Goal: Information Seeking & Learning: Learn about a topic

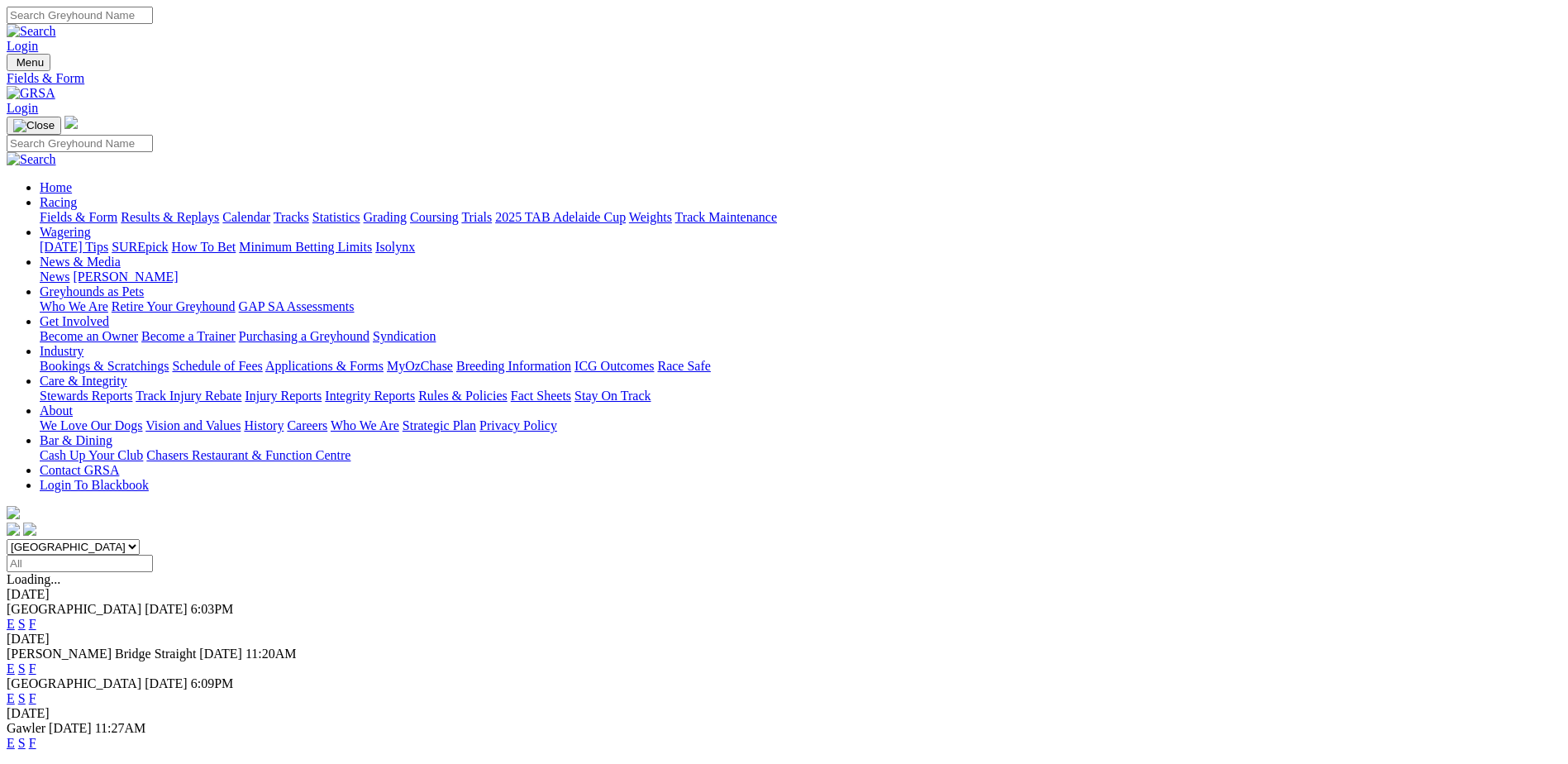
click at [37, 691] on link "F" at bounding box center [33, 697] width 8 height 14
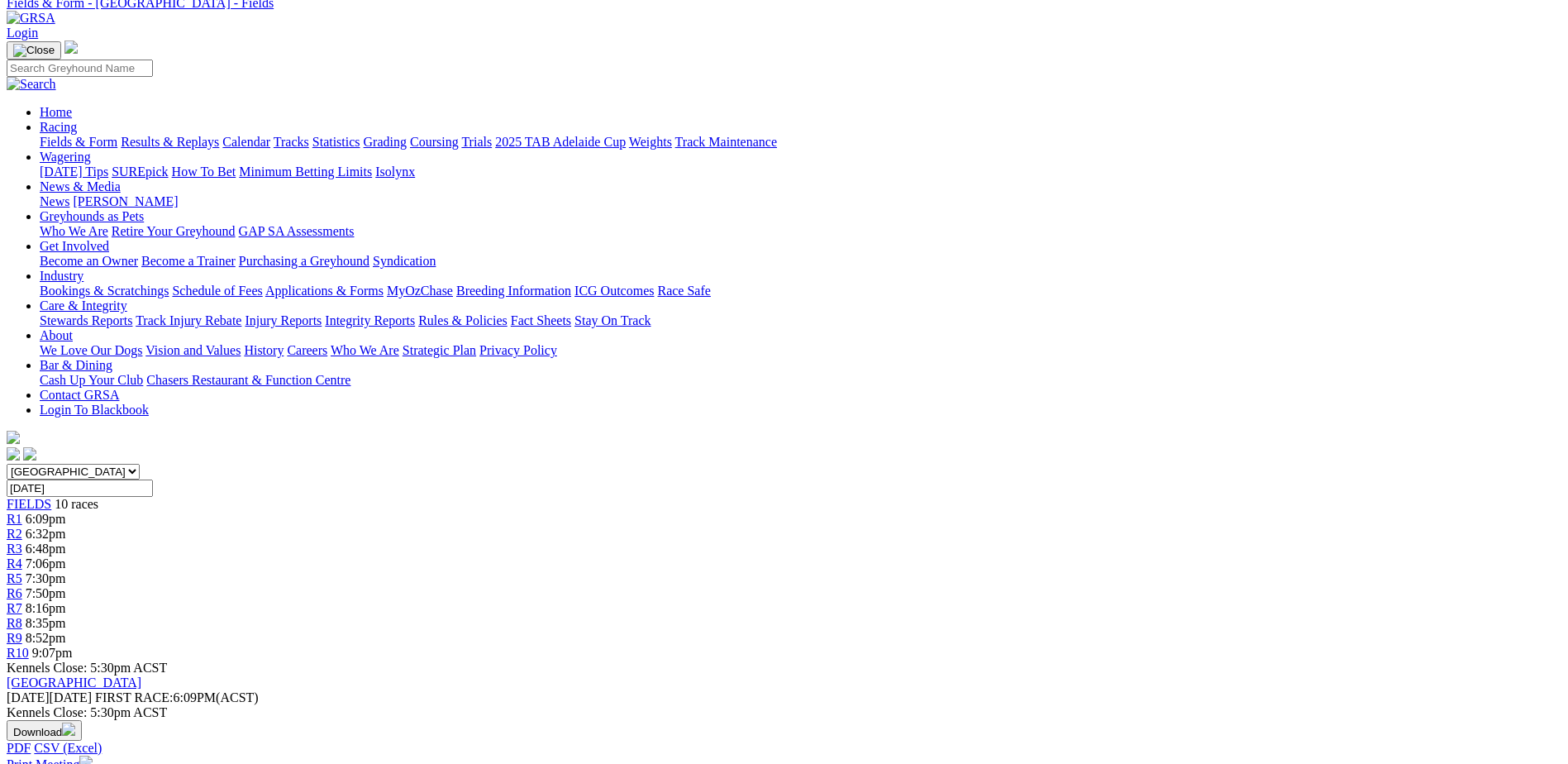
scroll to position [21, 0]
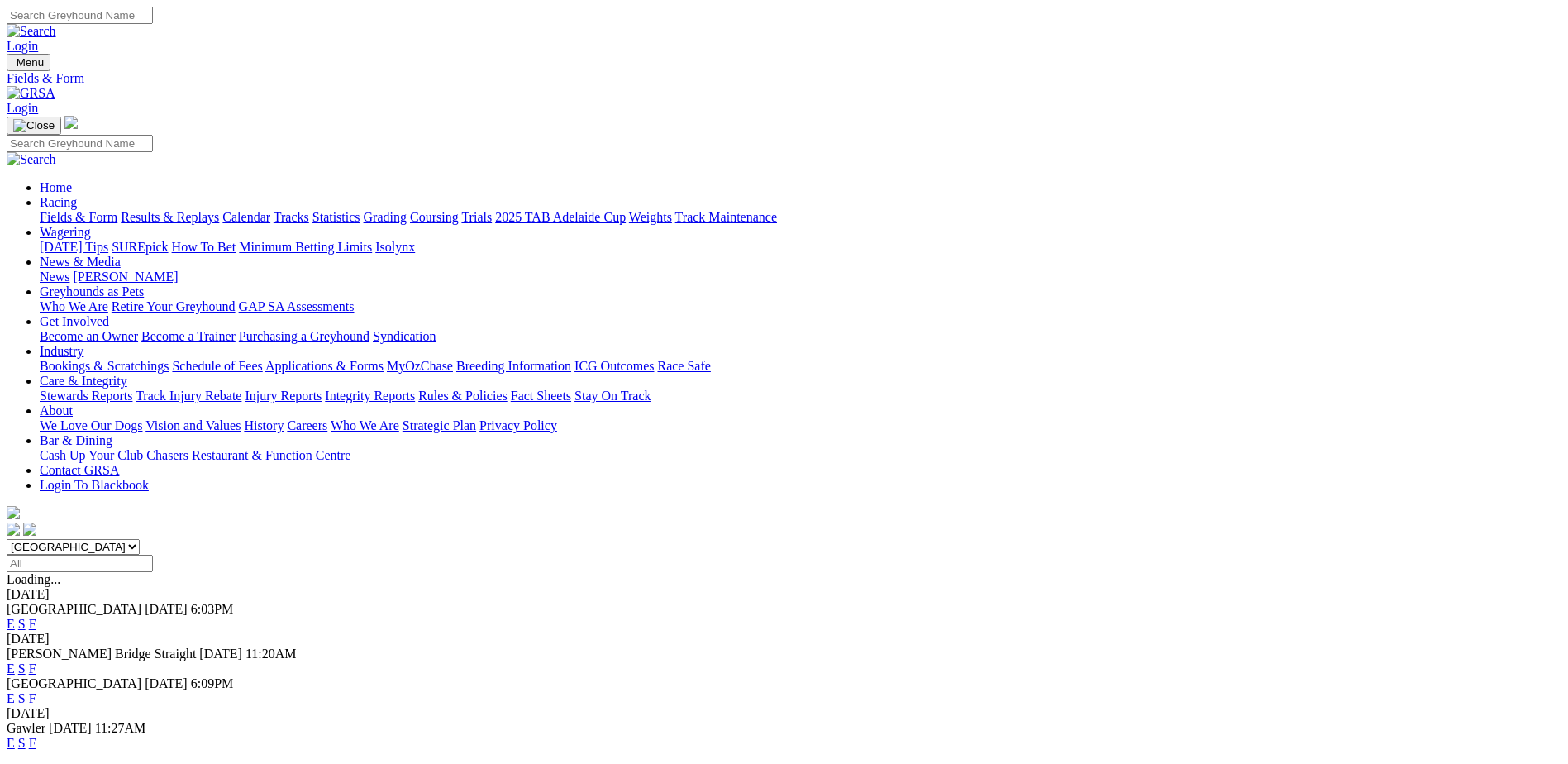
click at [26, 691] on link "S" at bounding box center [22, 697] width 8 height 14
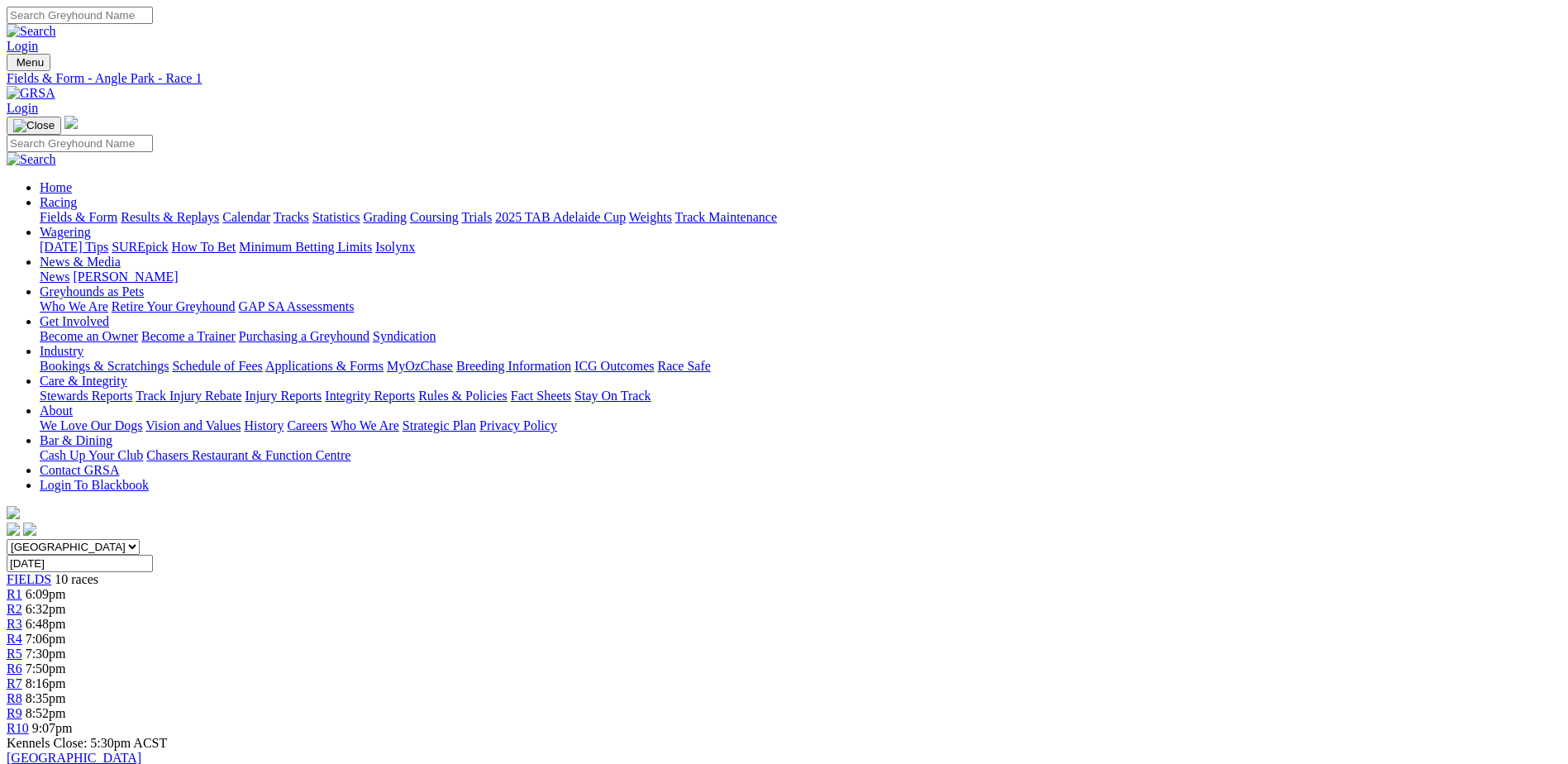
click at [23, 601] on span "R2" at bounding box center [14, 608] width 16 height 14
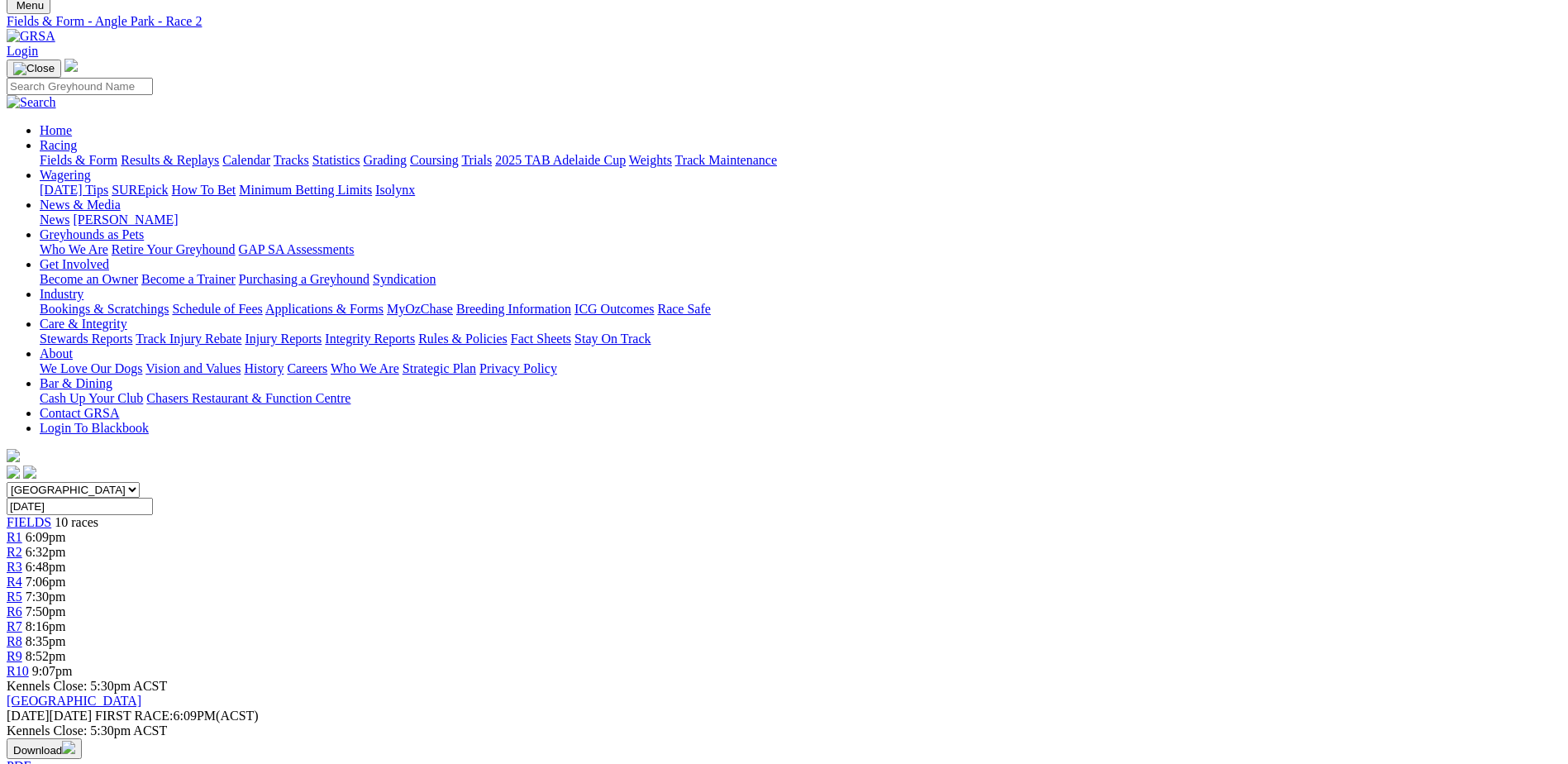
scroll to position [83, 0]
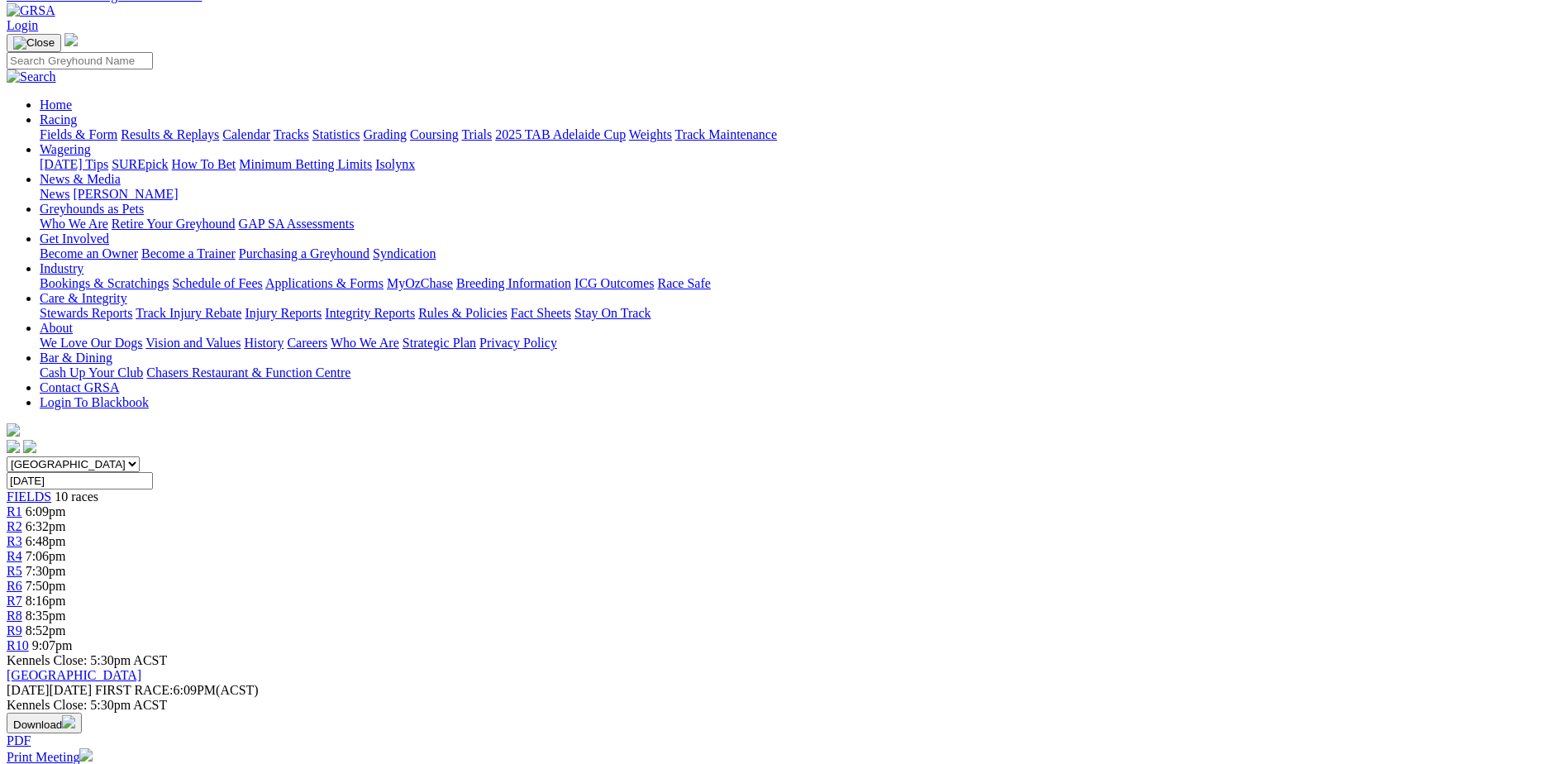
click at [23, 504] on link "R1" at bounding box center [14, 510] width 16 height 14
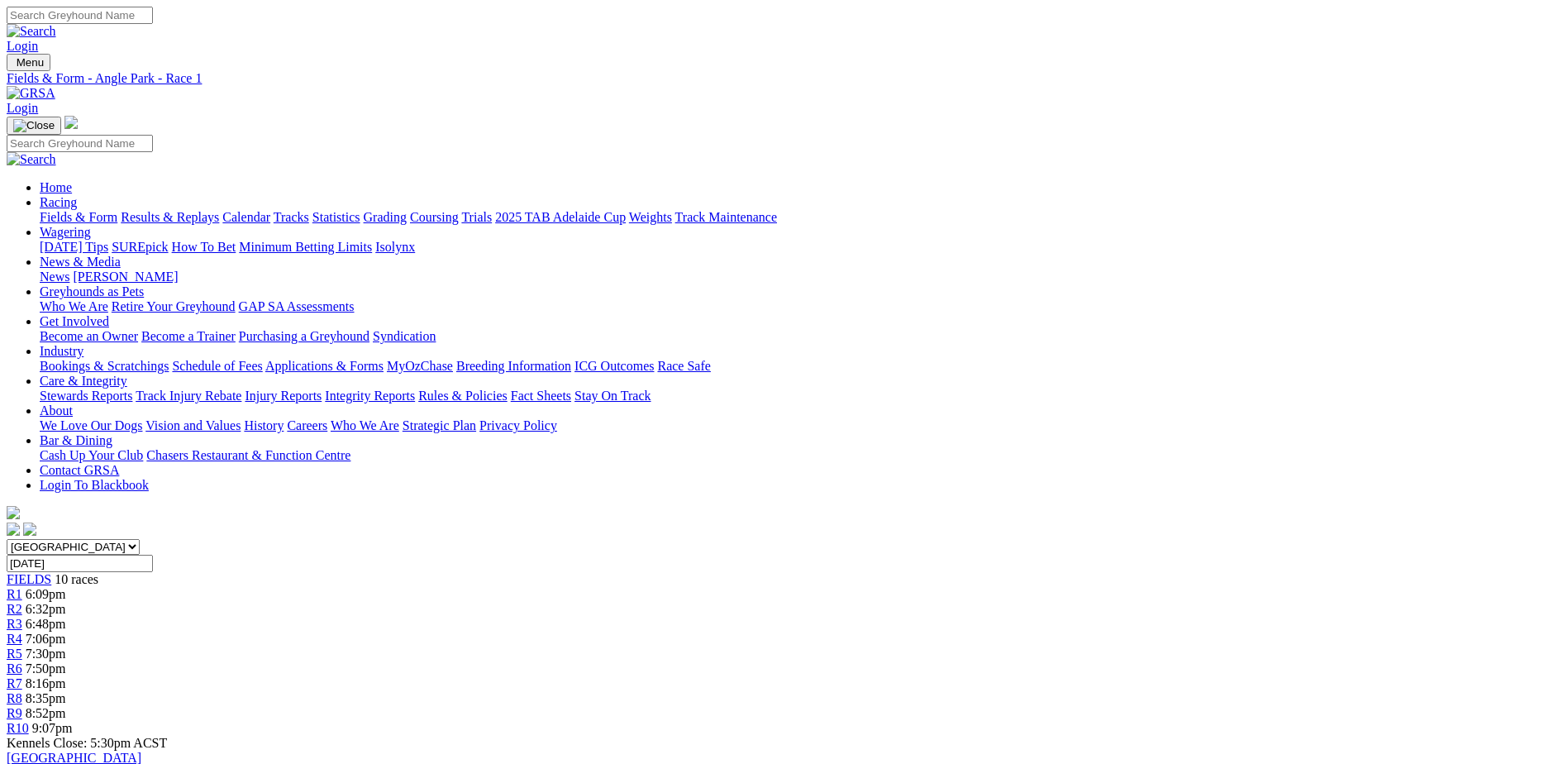
click at [592, 616] on div "R3 6:48pm" at bounding box center [784, 624] width 1555 height 15
click at [66, 676] on span "8:16pm" at bounding box center [46, 683] width 41 height 14
click at [866, 661] on div "R6 7:50pm" at bounding box center [784, 669] width 1555 height 15
click at [23, 691] on span "R8" at bounding box center [14, 697] width 16 height 14
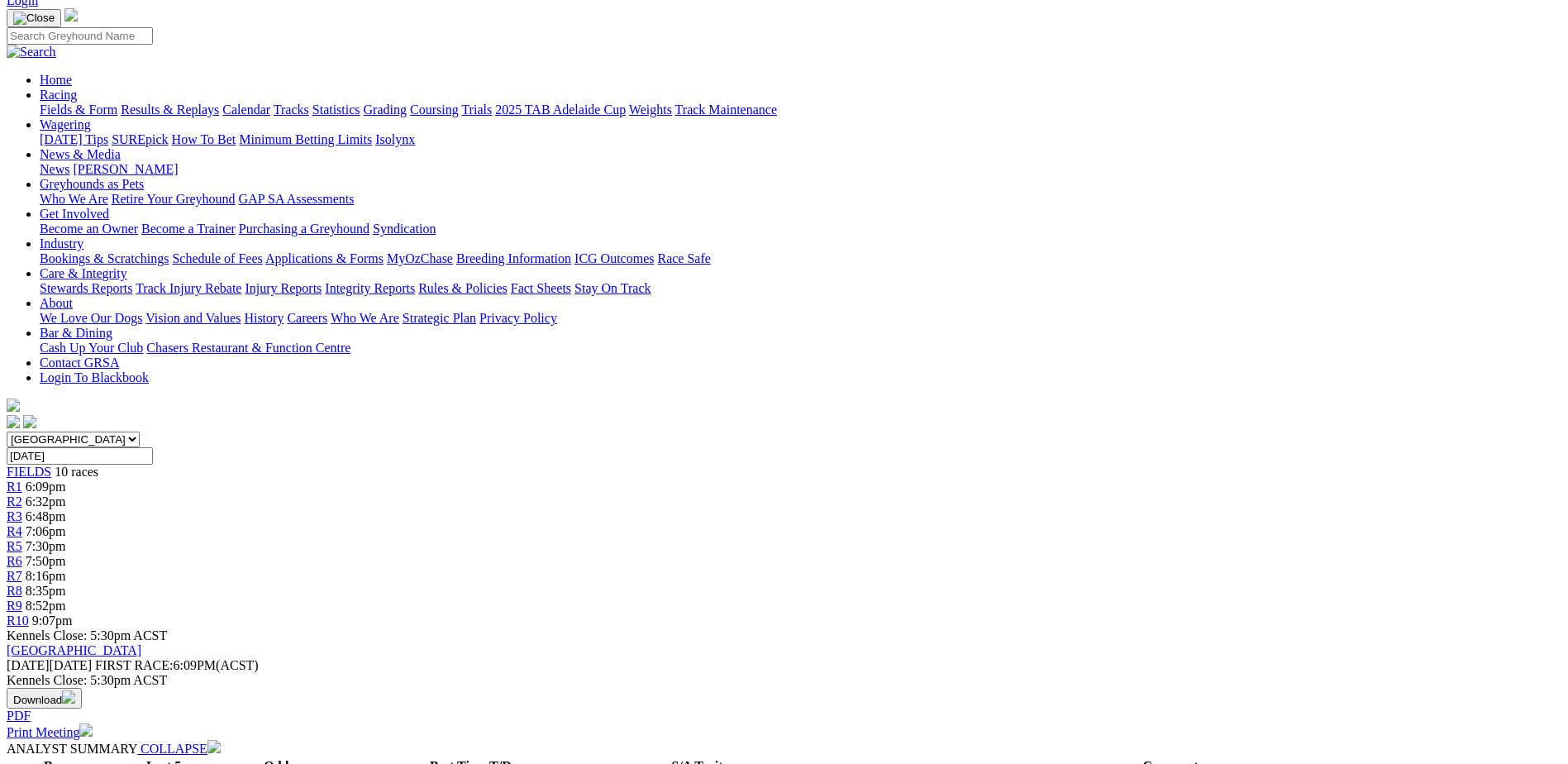
scroll to position [83, 0]
